Goal: Transaction & Acquisition: Download file/media

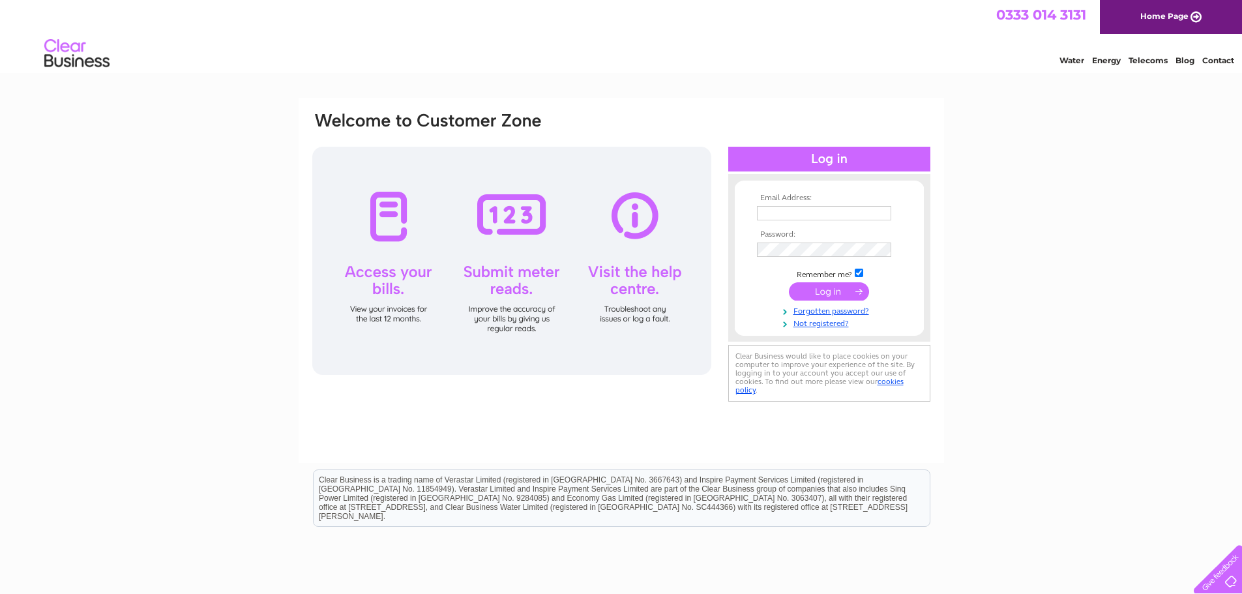
click at [791, 218] on input "text" at bounding box center [824, 213] width 134 height 14
type input "teermouldings@gmail.com"
click at [823, 289] on input "submit" at bounding box center [829, 293] width 80 height 18
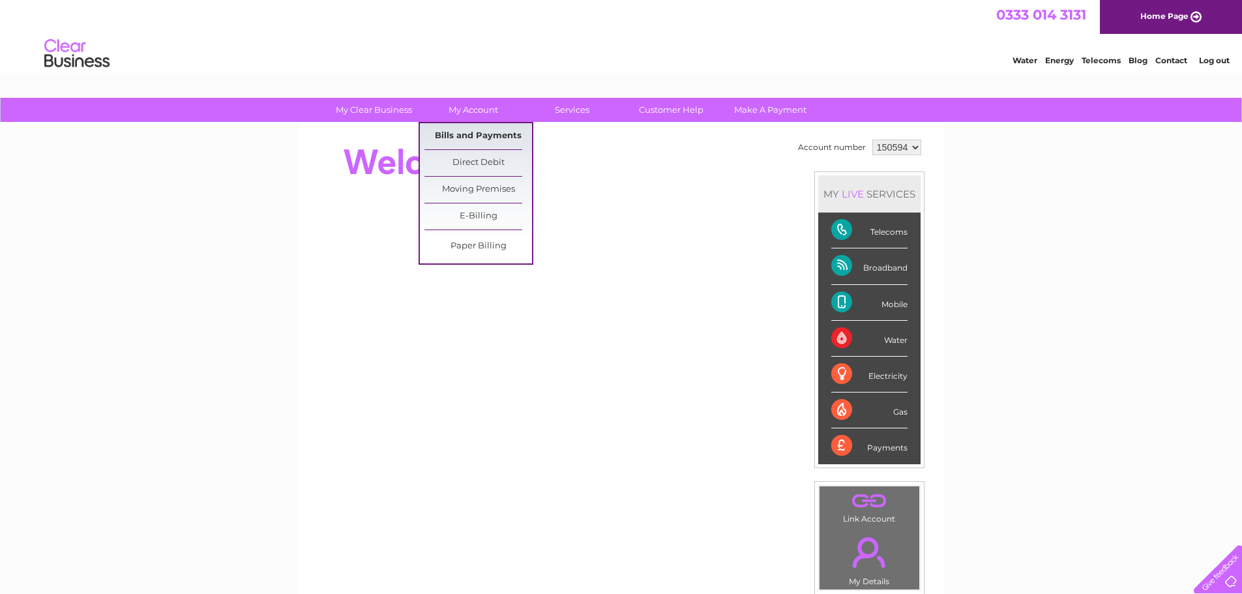
click at [476, 134] on link "Bills and Payments" at bounding box center [478, 136] width 108 height 26
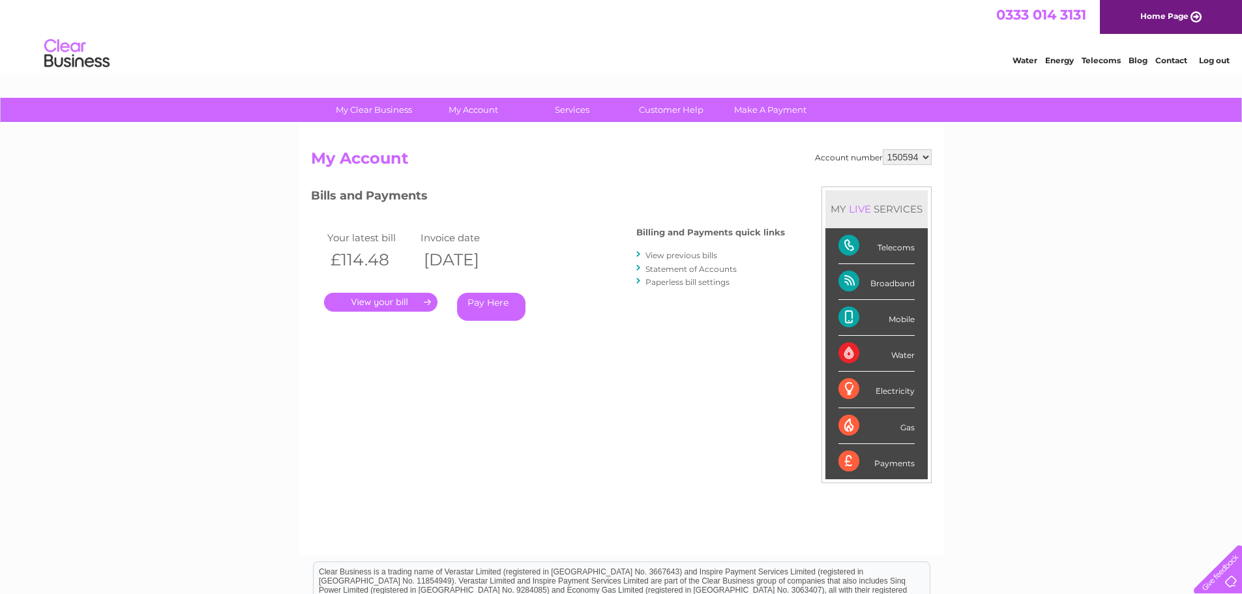
click at [672, 256] on link "View previous bills" at bounding box center [681, 255] width 72 height 10
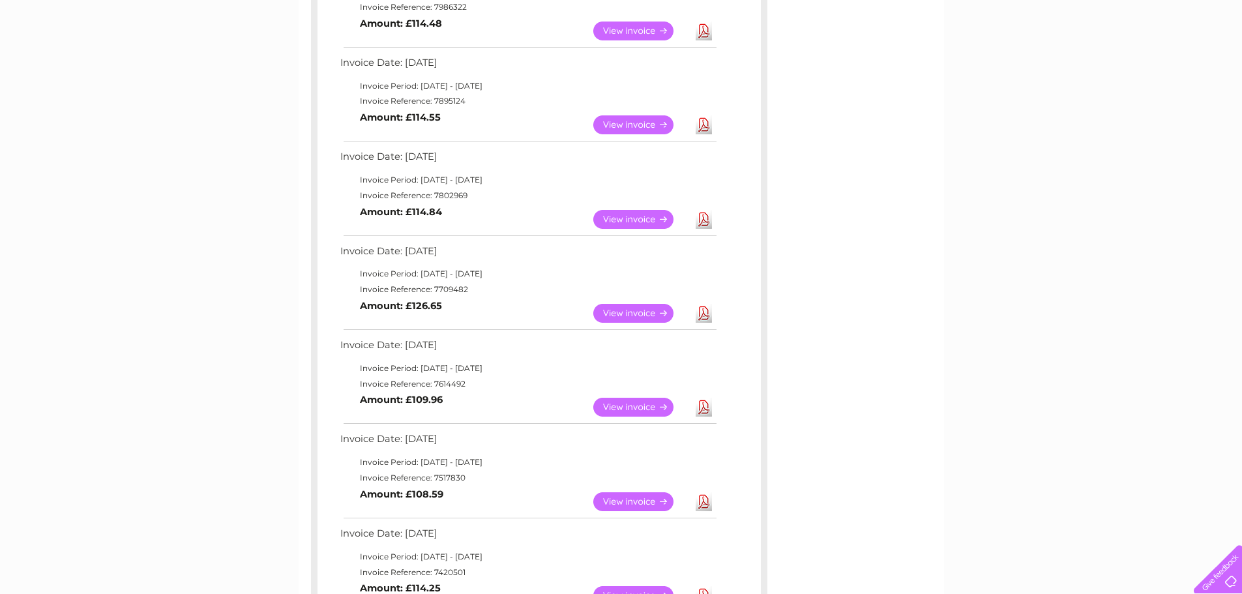
scroll to position [326, 0]
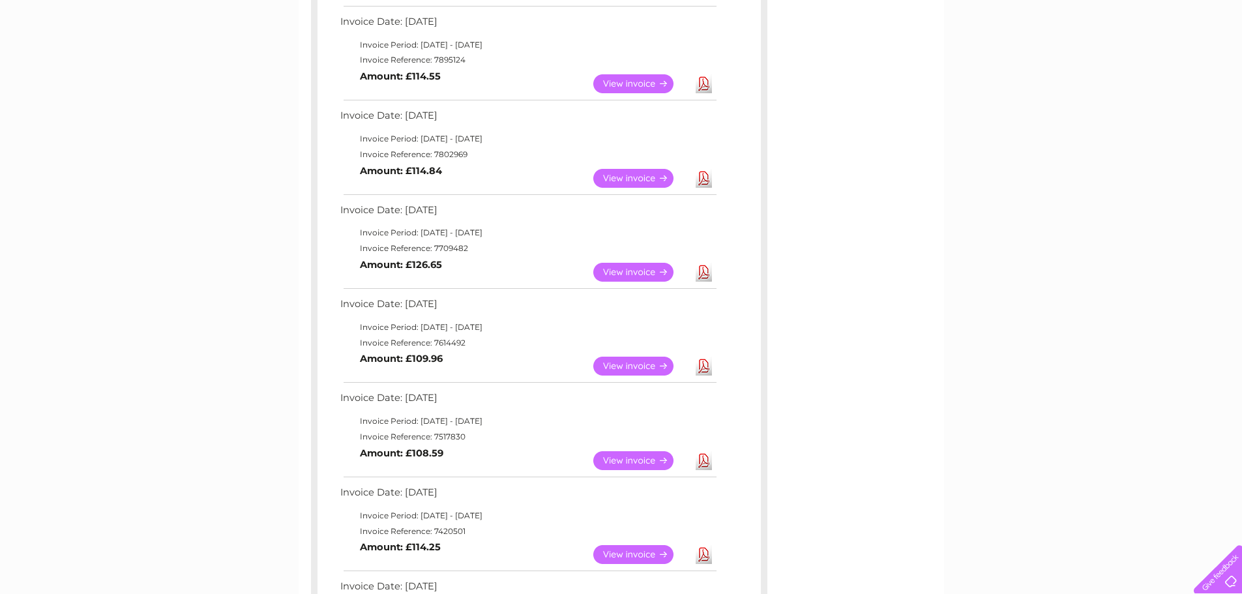
click at [704, 178] on link "Download" at bounding box center [703, 178] width 16 height 19
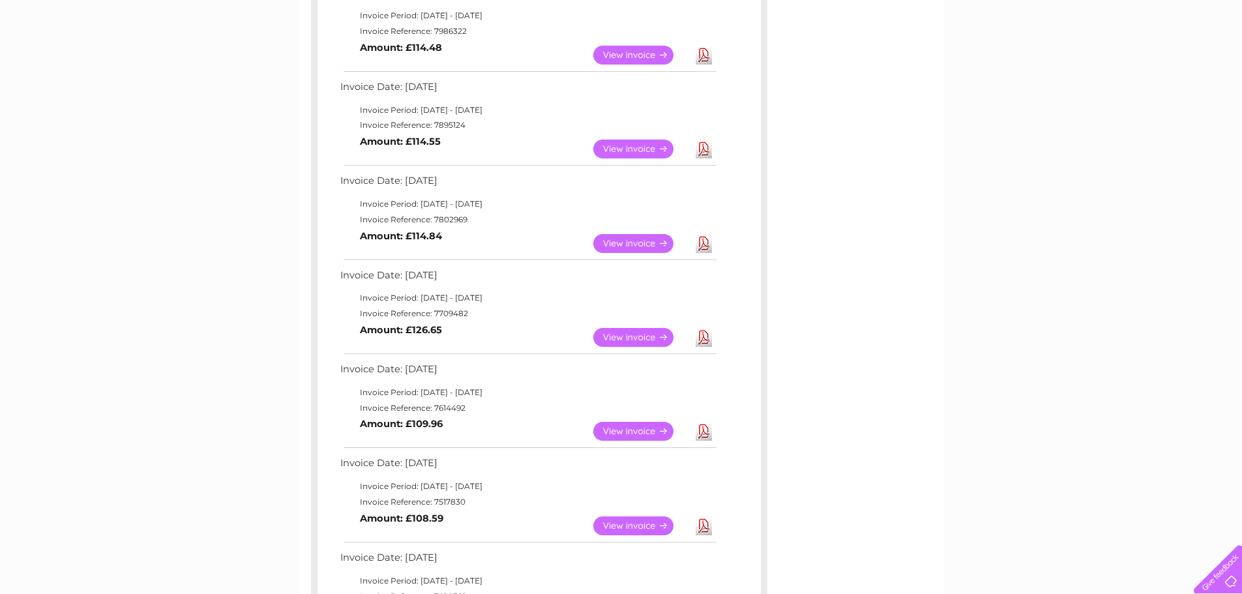
click at [706, 149] on link "Download" at bounding box center [703, 148] width 16 height 19
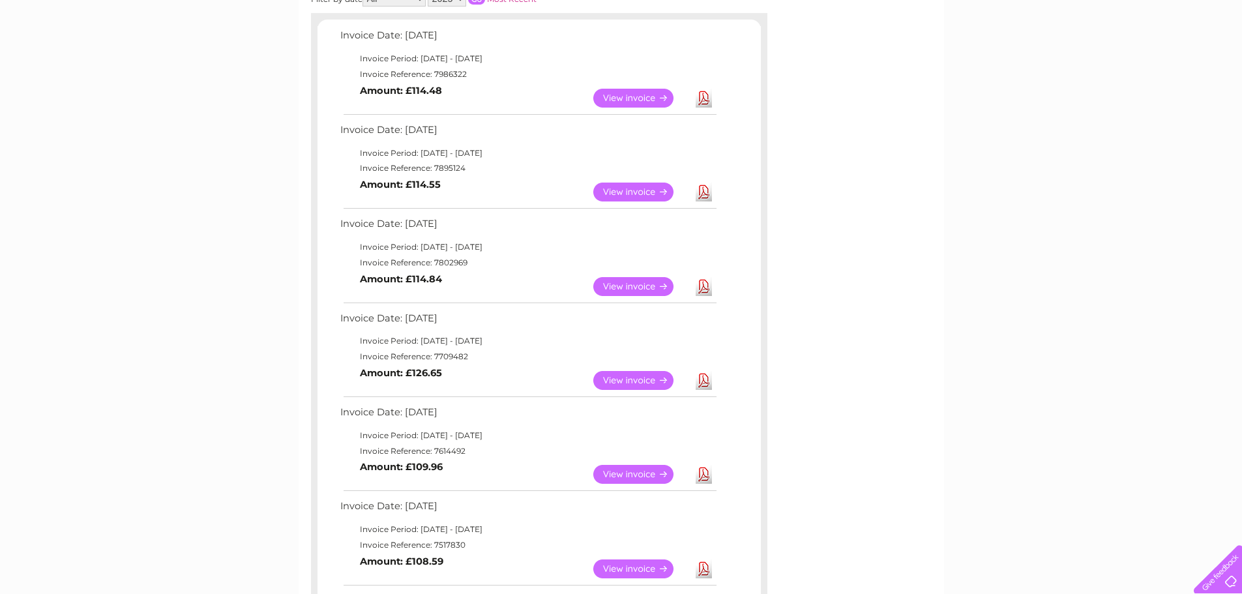
scroll to position [196, 0]
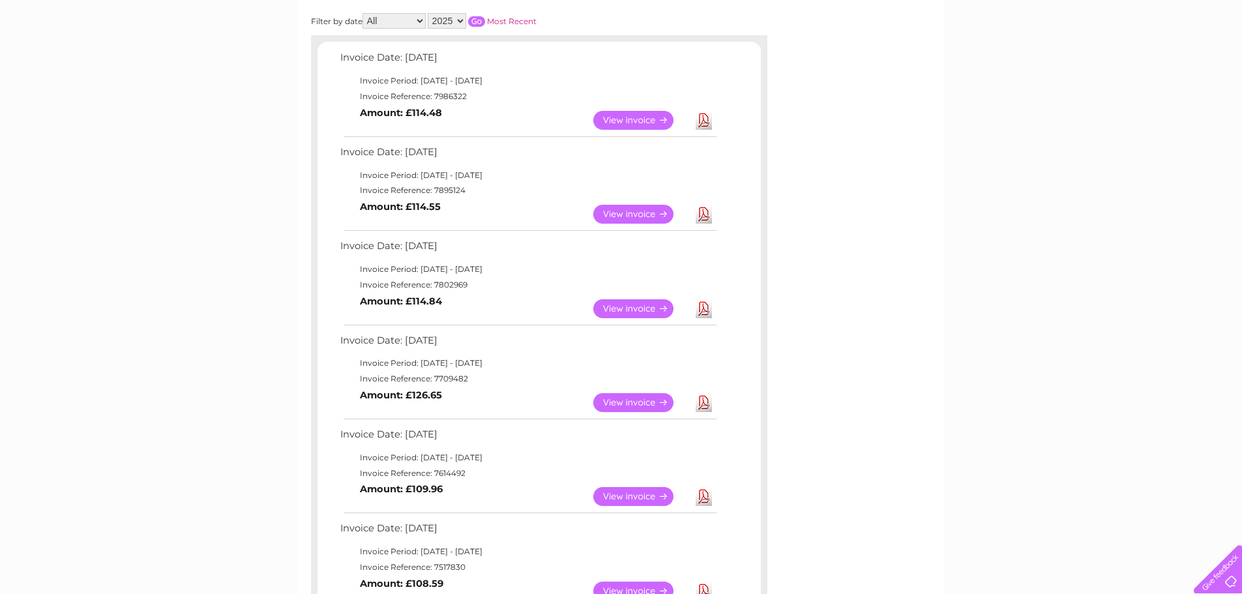
click at [704, 119] on link "Download" at bounding box center [703, 120] width 16 height 19
click at [1005, 272] on div "My Clear Business Login Details My Details My Preferences Link Account My Accou…" at bounding box center [621, 494] width 1242 height 1184
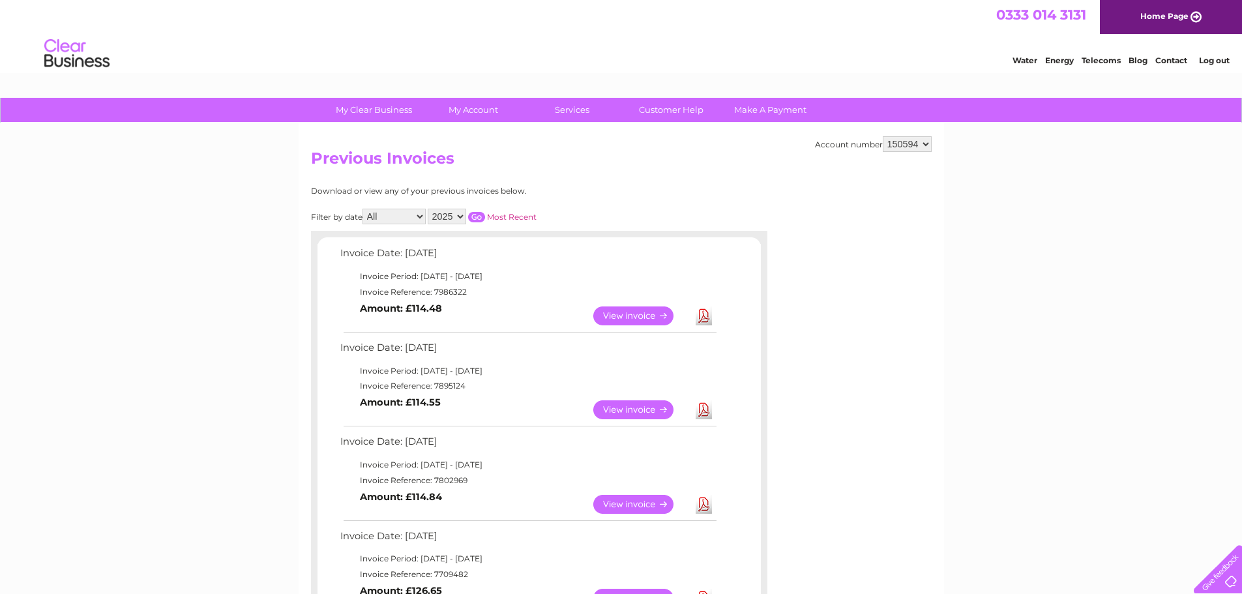
click at [1210, 61] on link "Log out" at bounding box center [1214, 60] width 31 height 10
